Goal: Find specific page/section: Find specific page/section

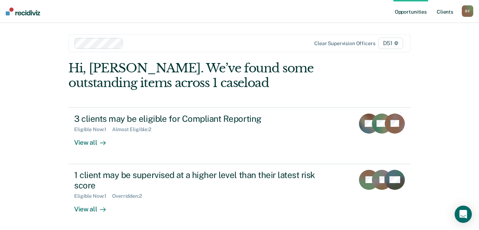
click at [452, 12] on link "Client s" at bounding box center [445, 11] width 19 height 23
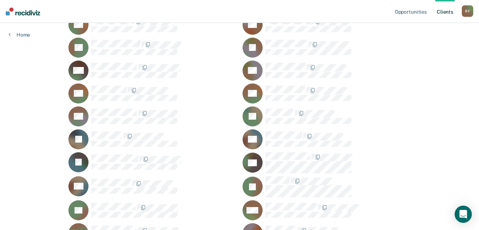
scroll to position [143, 0]
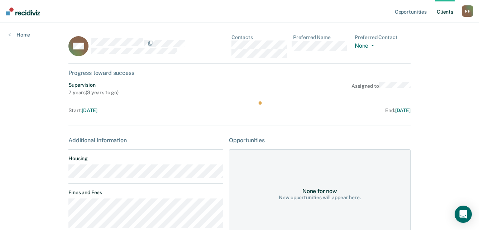
scroll to position [36, 0]
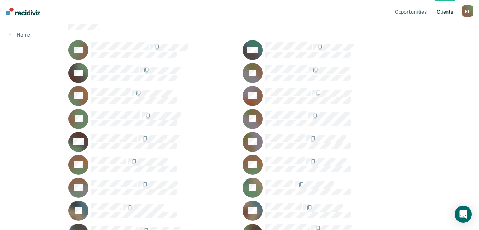
scroll to position [72, 0]
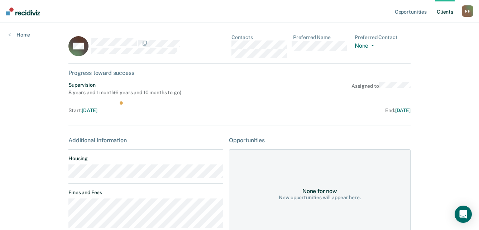
click at [66, 176] on main "MB Contacts Preferred Name Preferred Contact None Call Text Email None Progress…" at bounding box center [240, 234] width 360 height 422
click at [232, 45] on div "MB Contacts Preferred Name Preferred Contact None Call Text Email None" at bounding box center [239, 48] width 342 height 29
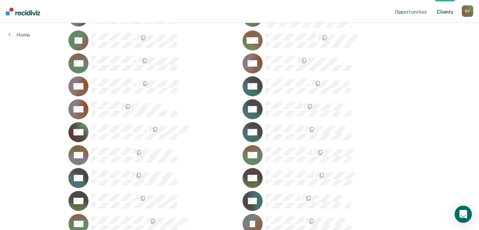
scroll to position [323, 0]
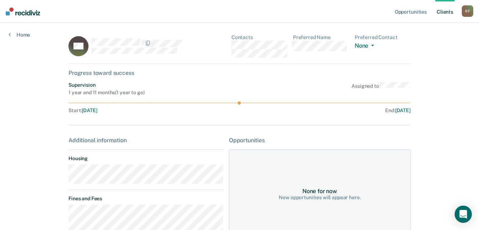
click at [230, 46] on div "KH Contacts Preferred Name Preferred Contact None Call Text Email None" at bounding box center [239, 48] width 342 height 29
click at [469, 11] on div "R F" at bounding box center [467, 10] width 11 height 11
click at [431, 46] on link "Log Out" at bounding box center [439, 47] width 58 height 6
